Goal: Task Accomplishment & Management: Manage account settings

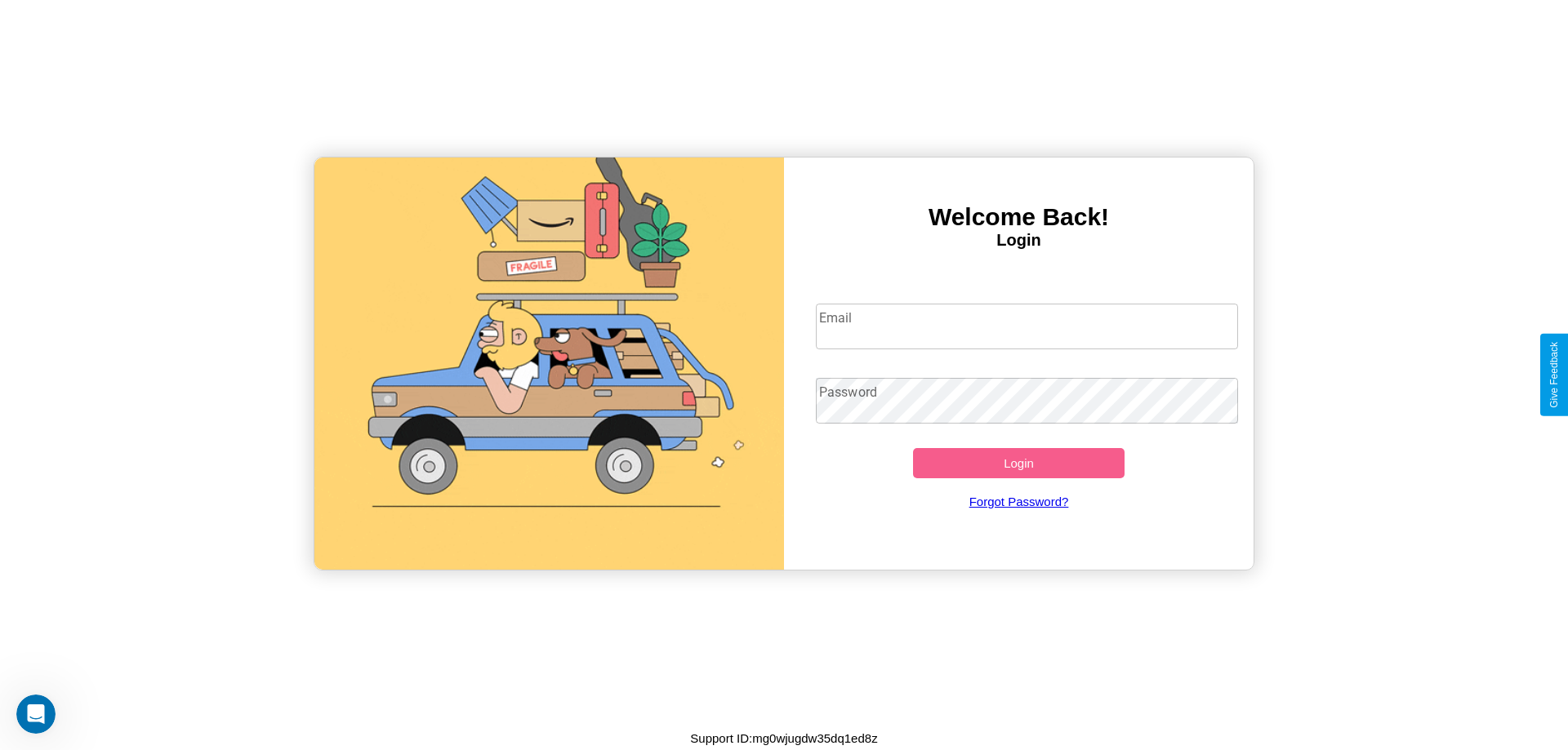
click at [1026, 325] on input "Email" at bounding box center [1027, 327] width 423 height 46
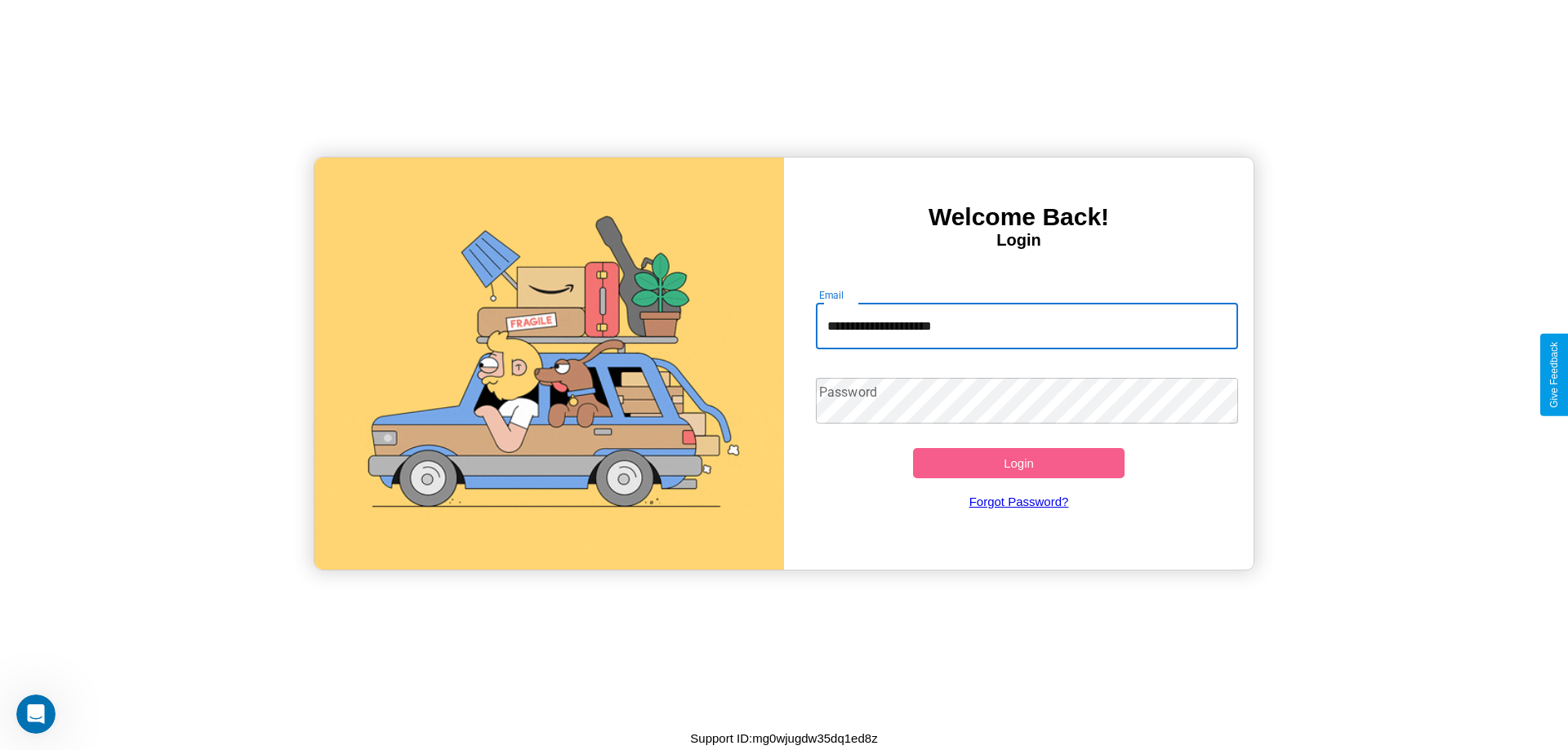
type input "**********"
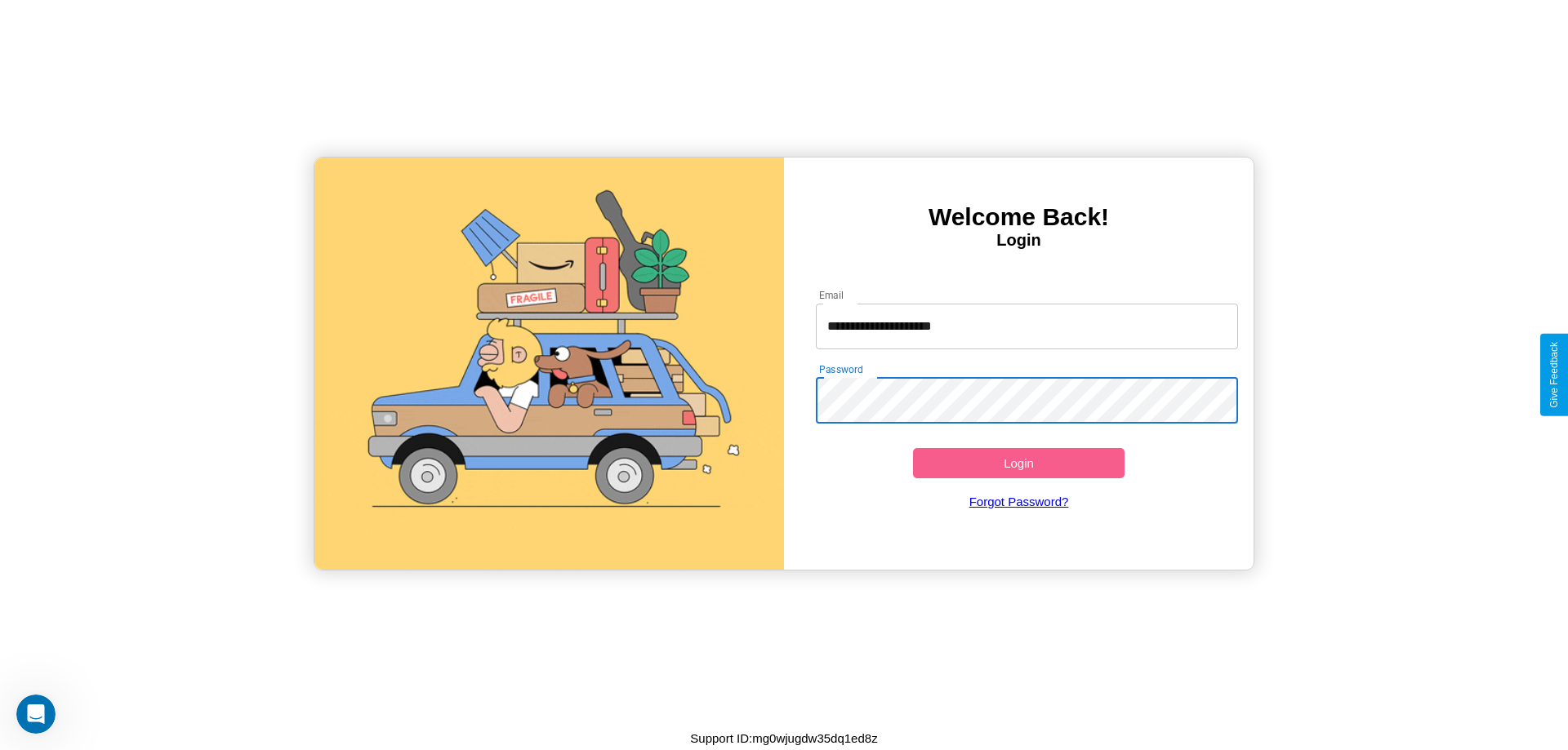
click at [1019, 463] on button "Login" at bounding box center [1019, 463] width 212 height 30
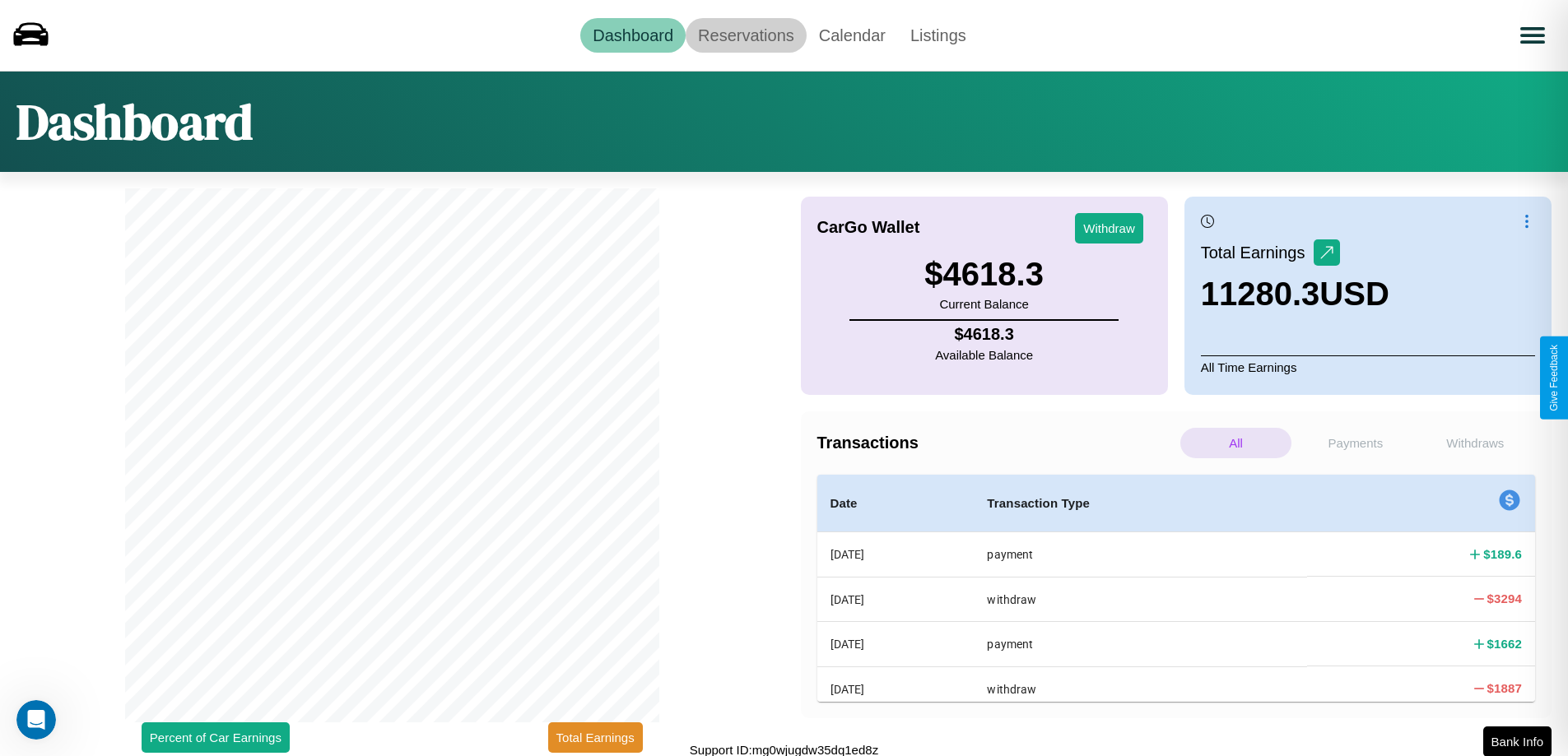
click at [746, 34] on link "Reservations" at bounding box center [746, 35] width 121 height 34
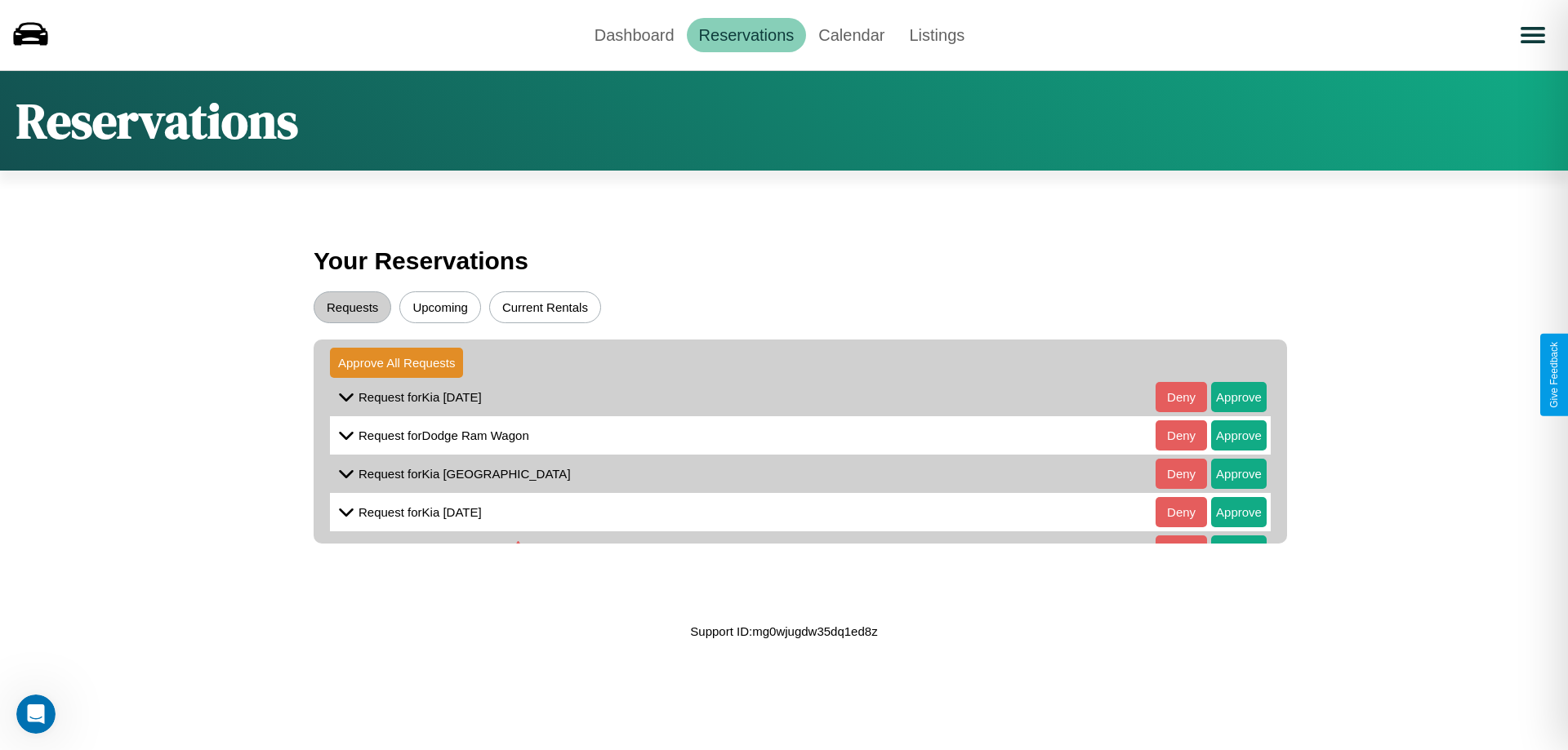
click at [440, 307] on button "Upcoming" at bounding box center [440, 307] width 82 height 32
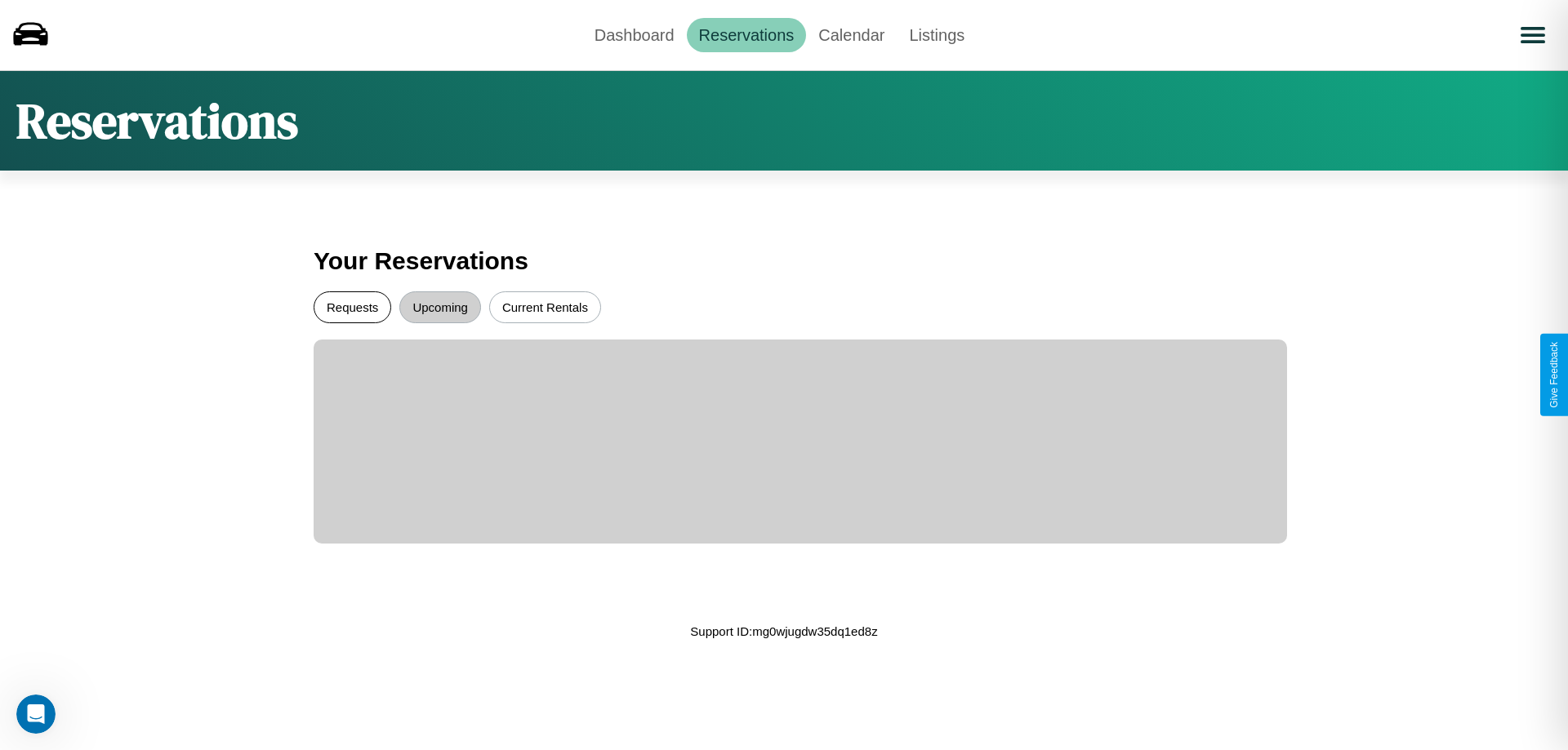
click at [352, 307] on button "Requests" at bounding box center [352, 307] width 78 height 32
click at [634, 34] on link "Dashboard" at bounding box center [634, 35] width 104 height 34
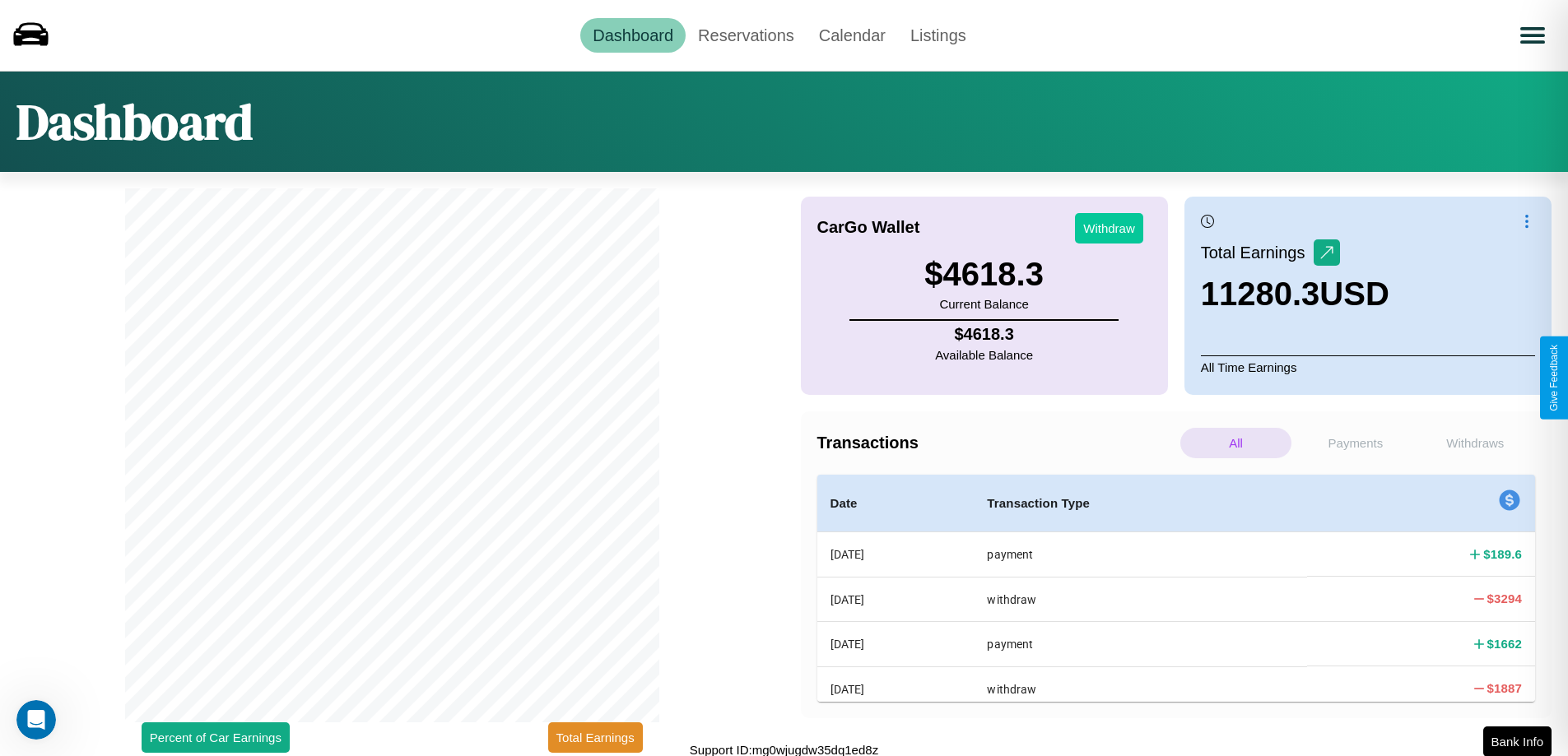
click at [1108, 228] on button "Withdraw" at bounding box center [1108, 228] width 68 height 30
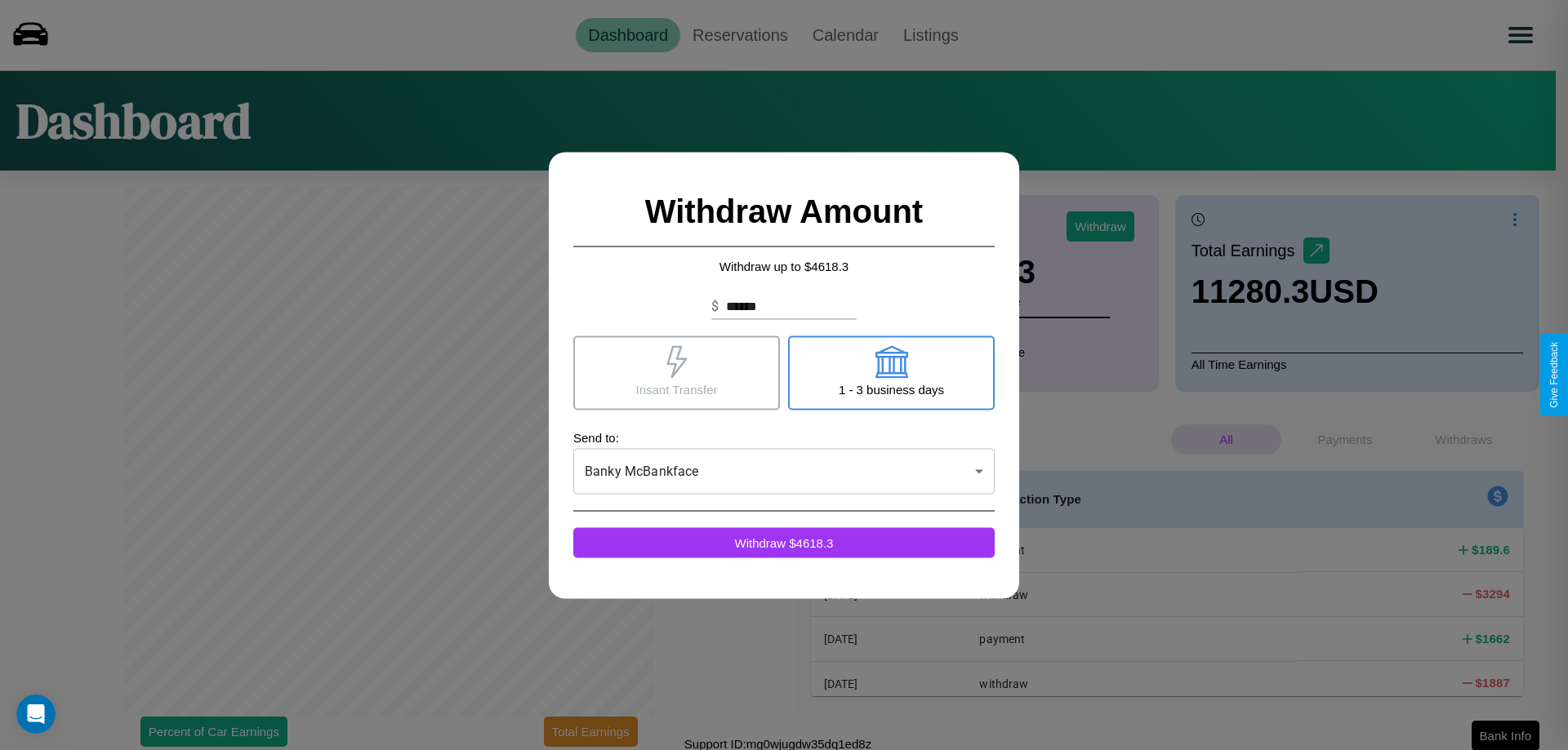
click at [891, 372] on icon at bounding box center [891, 361] width 32 height 32
click at [676, 372] on icon at bounding box center [677, 361] width 21 height 32
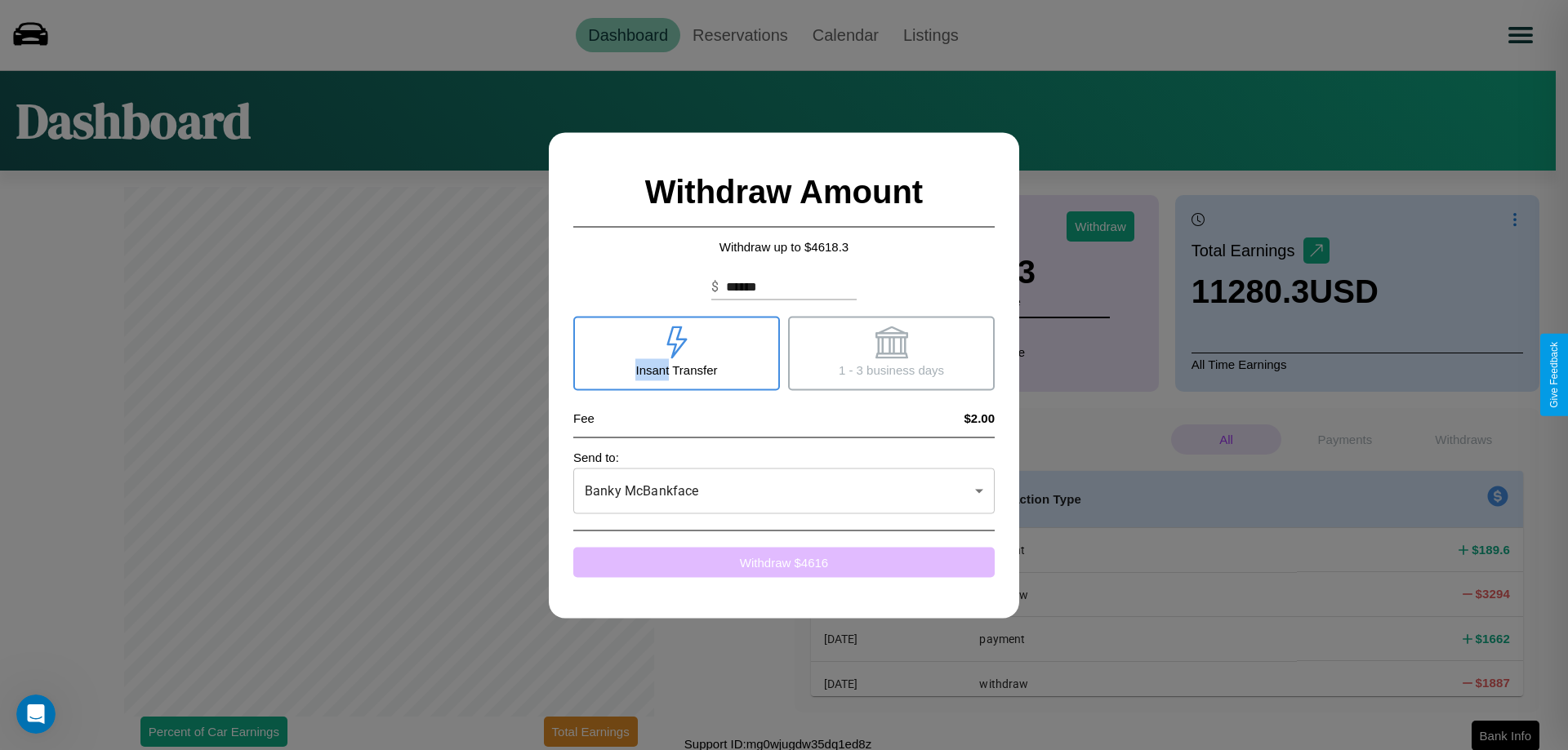
click at [784, 562] on button "Withdraw $ 4616" at bounding box center [784, 561] width 421 height 30
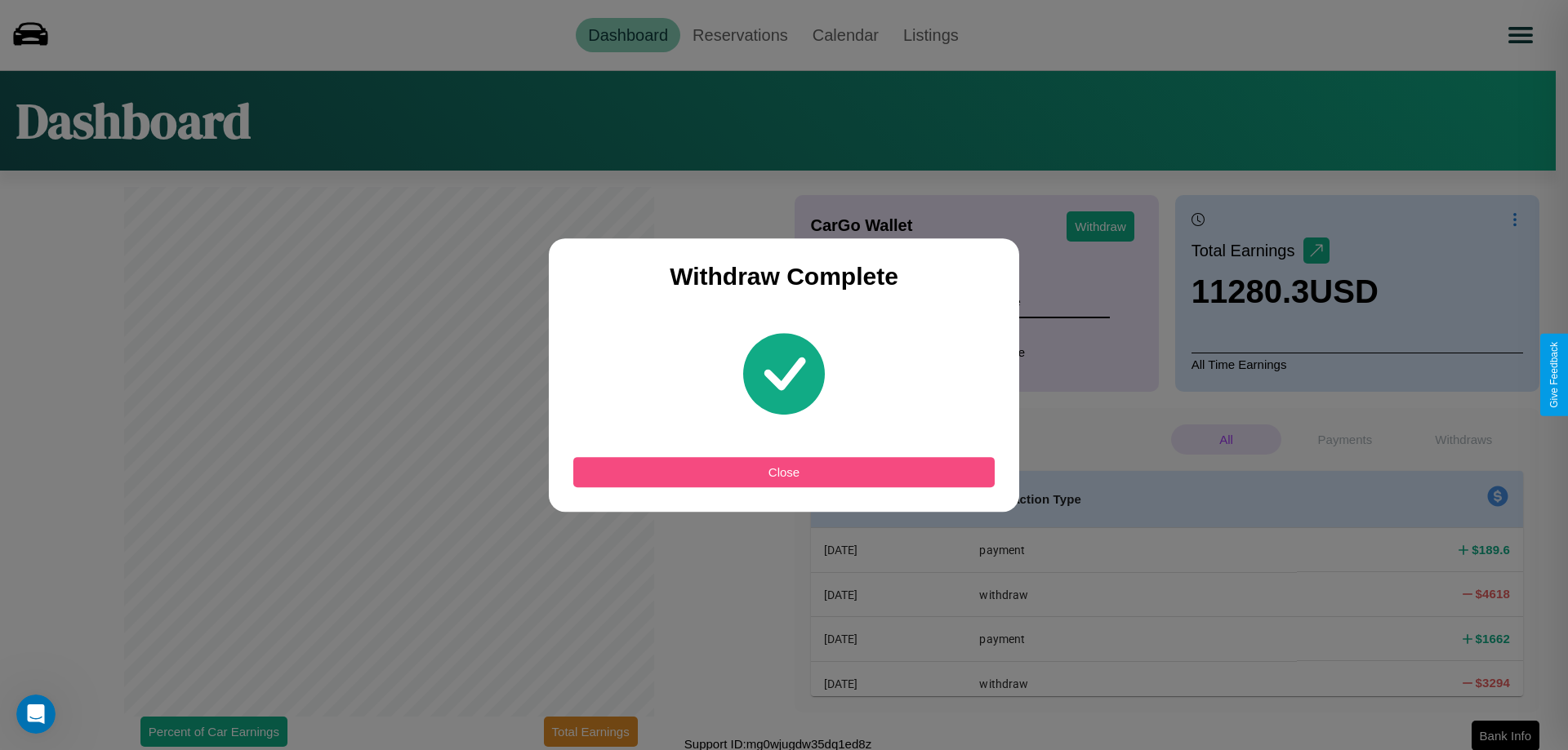
click at [784, 472] on button "Close" at bounding box center [784, 472] width 421 height 30
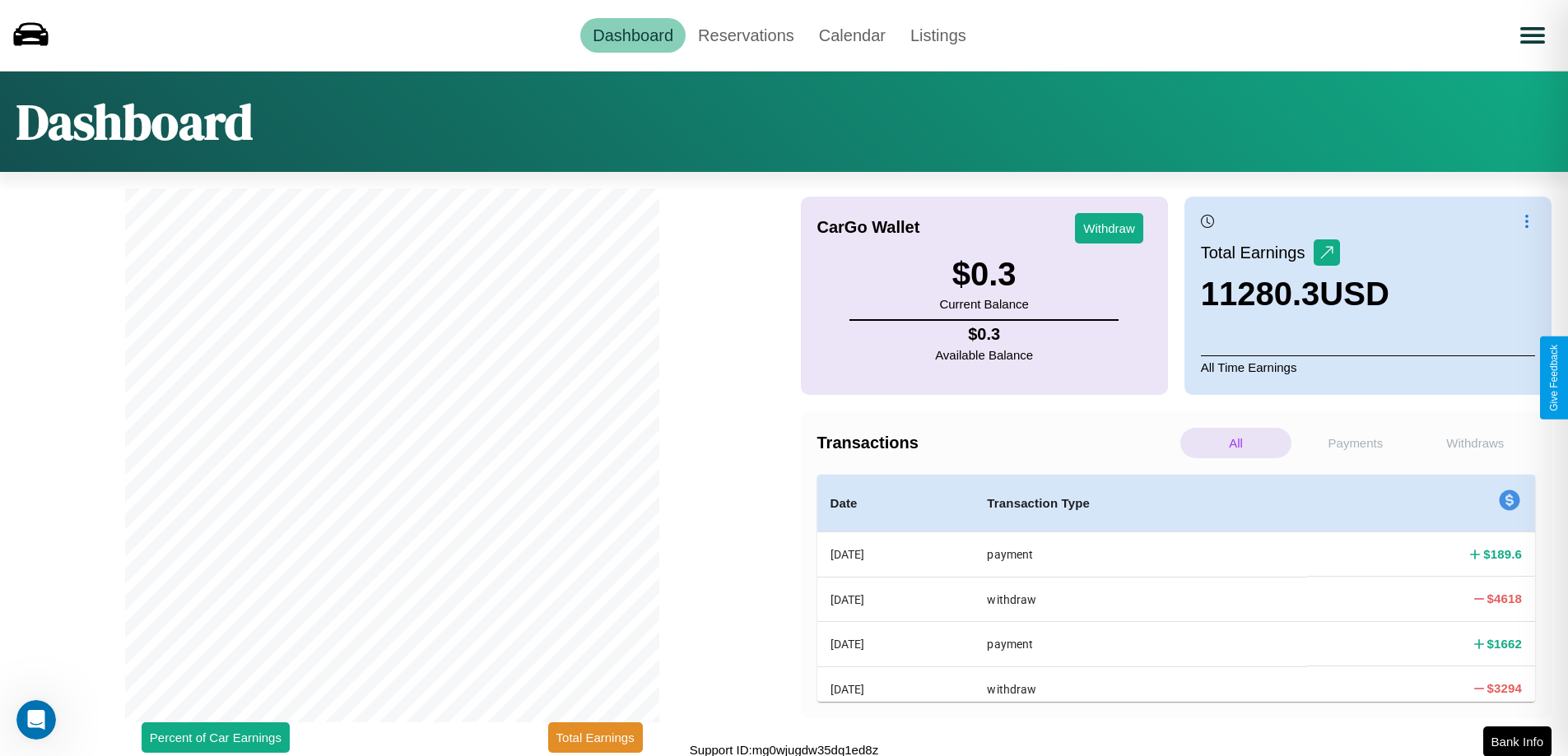
scroll to position [5, 0]
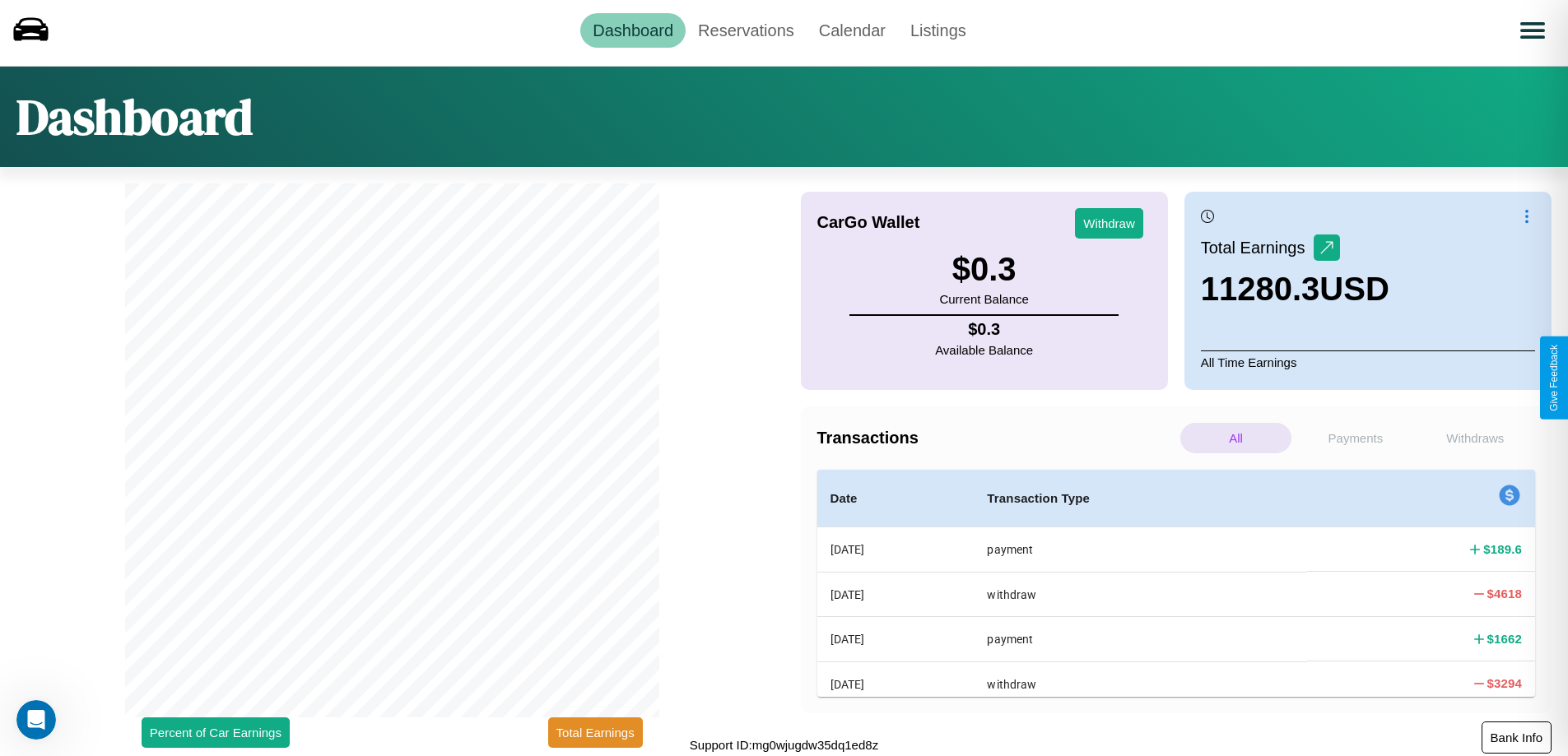
click at [1515, 737] on button "Bank Info" at bounding box center [1515, 737] width 70 height 32
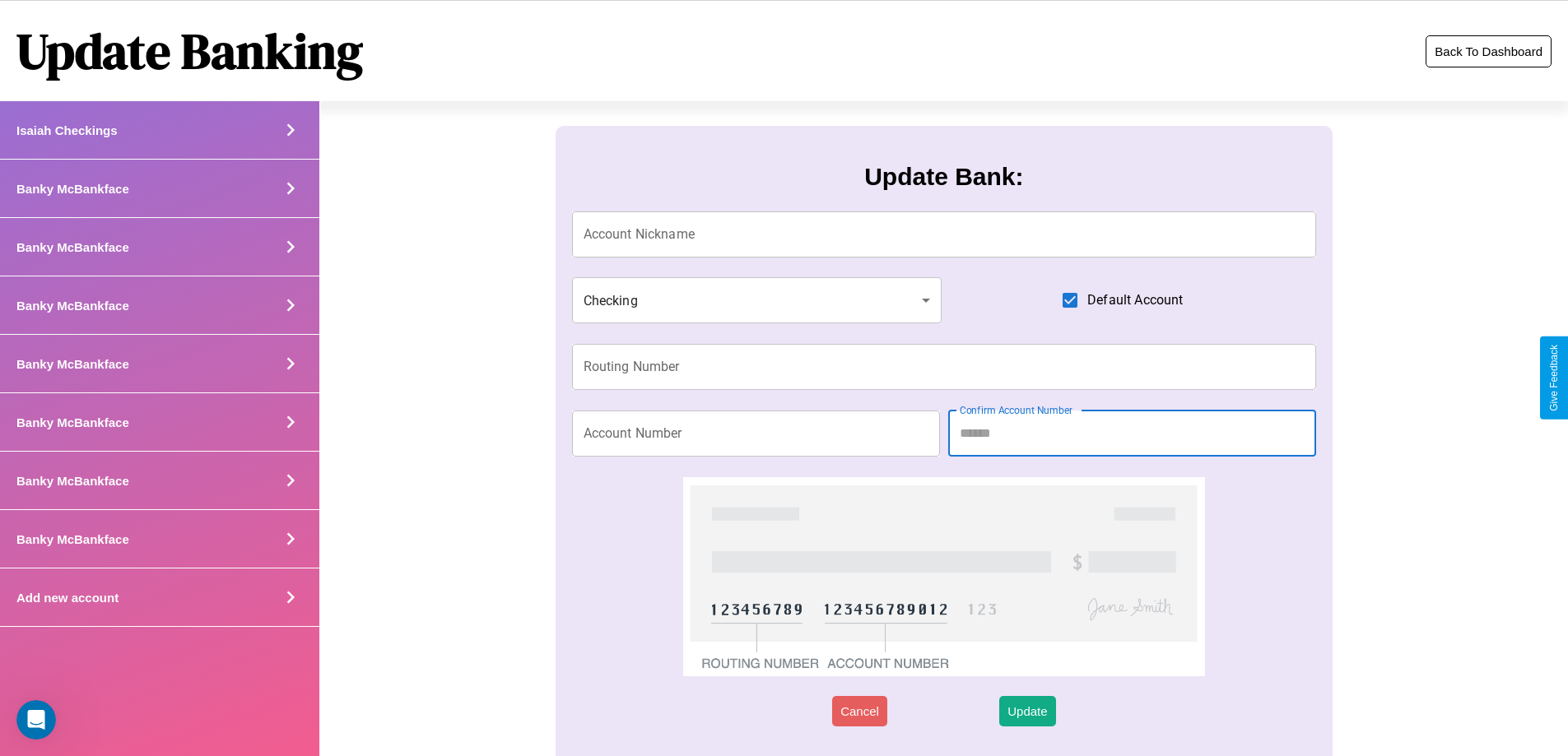
click at [1488, 51] on button "Back To Dashboard" at bounding box center [1488, 51] width 126 height 32
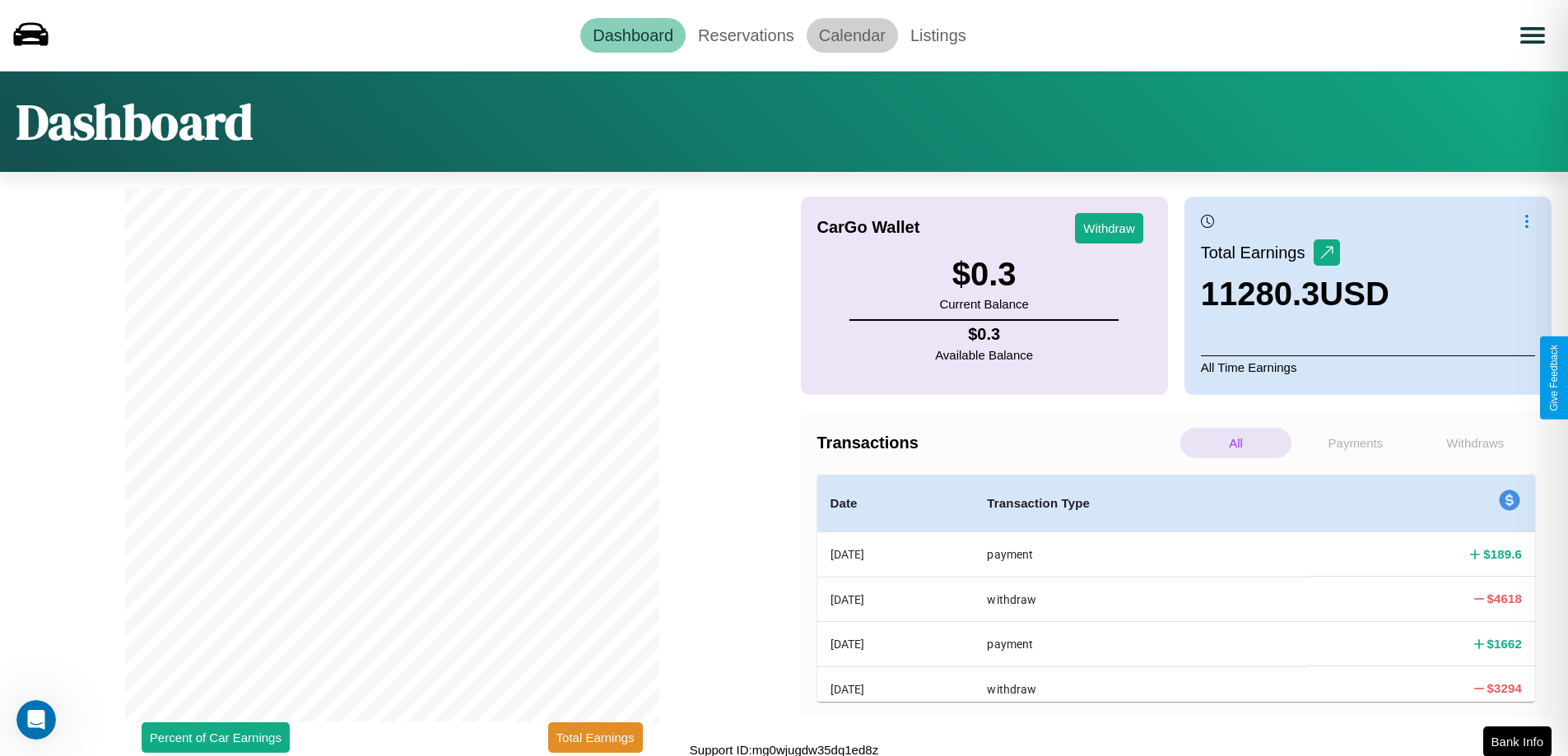
click at [852, 34] on link "Calendar" at bounding box center [852, 35] width 91 height 34
